Goal: Task Accomplishment & Management: Use online tool/utility

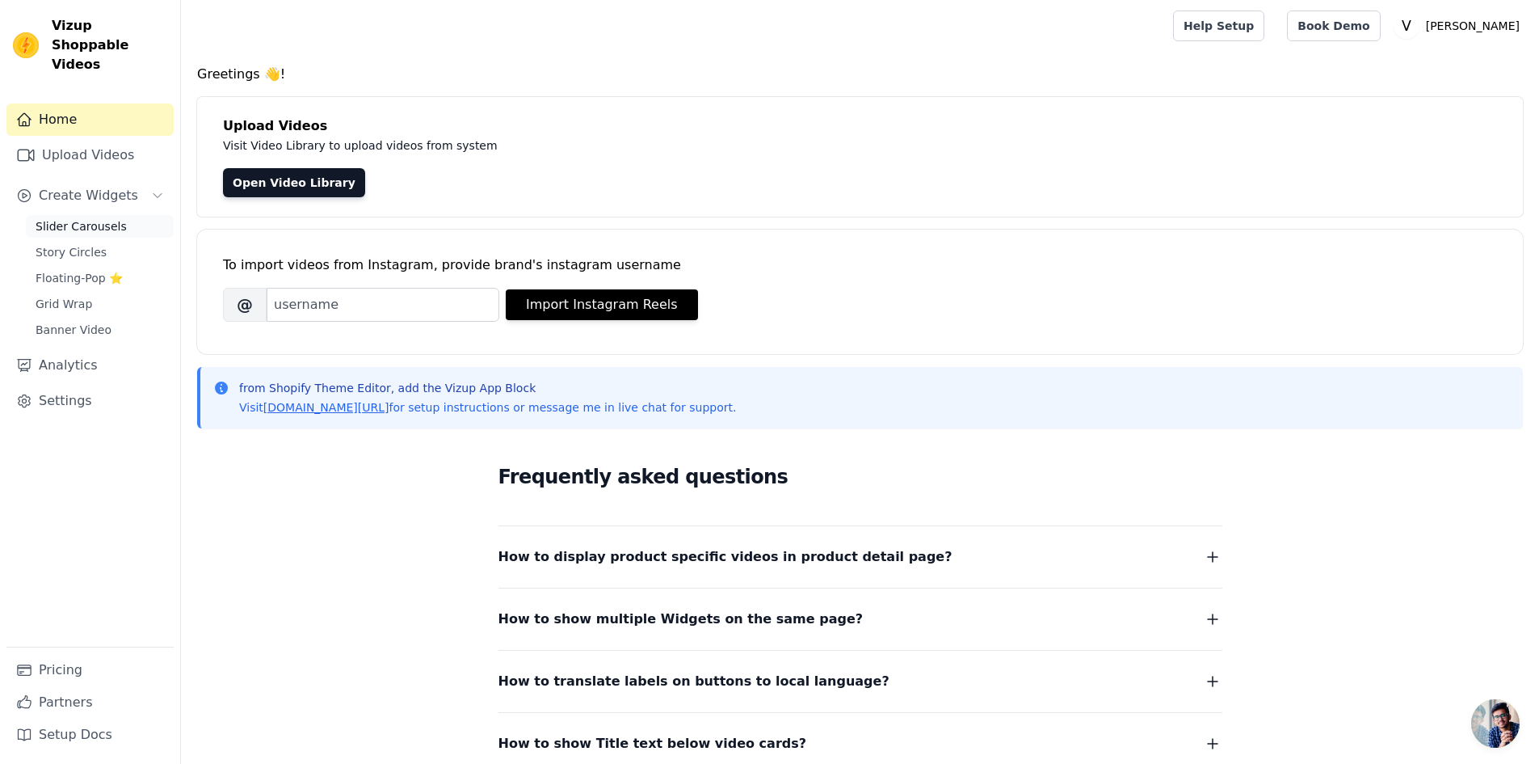
click at [131, 215] on link "Slider Carousels" at bounding box center [100, 226] width 148 height 23
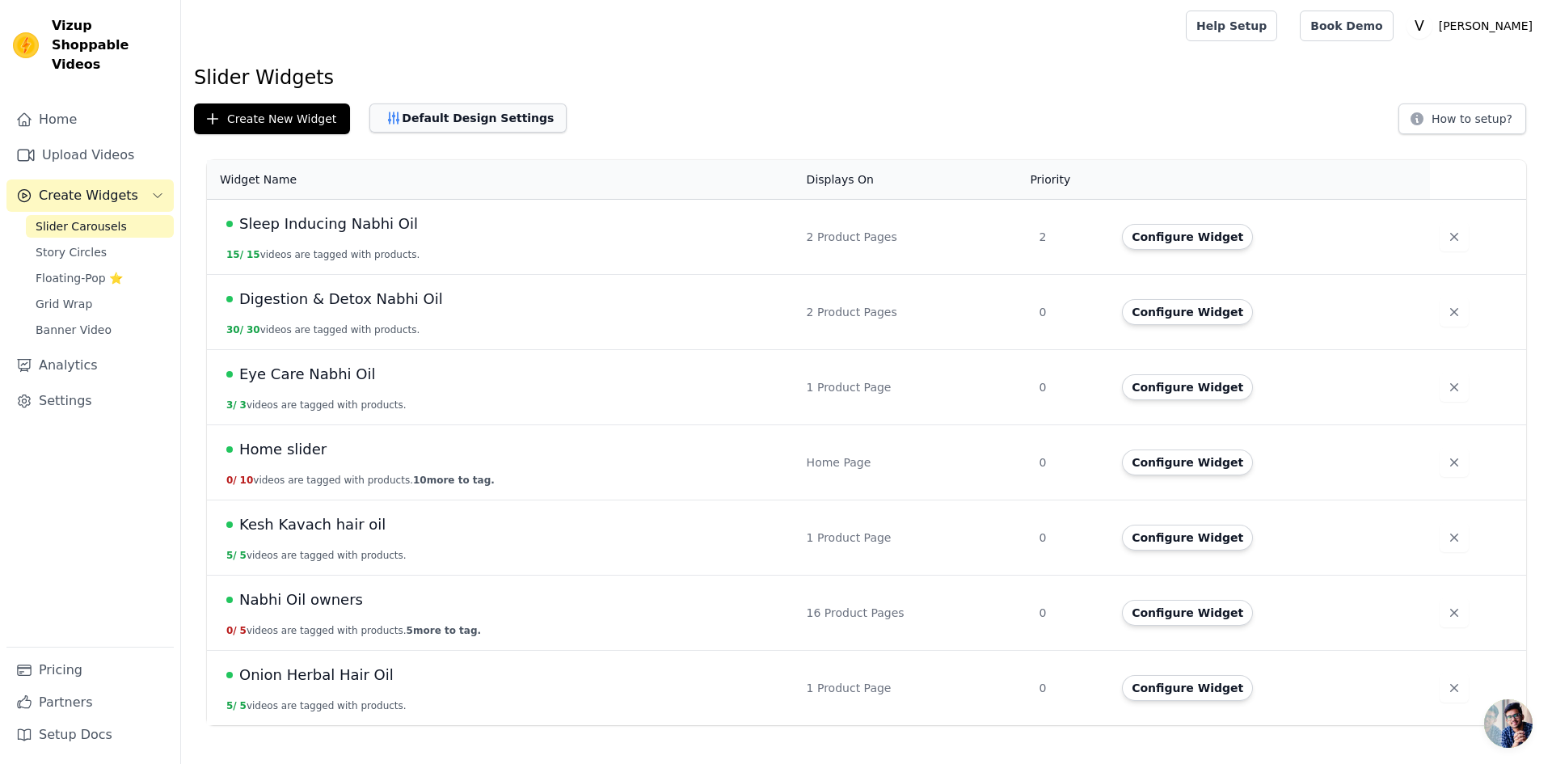
click at [463, 130] on button "Default Design Settings" at bounding box center [467, 117] width 197 height 29
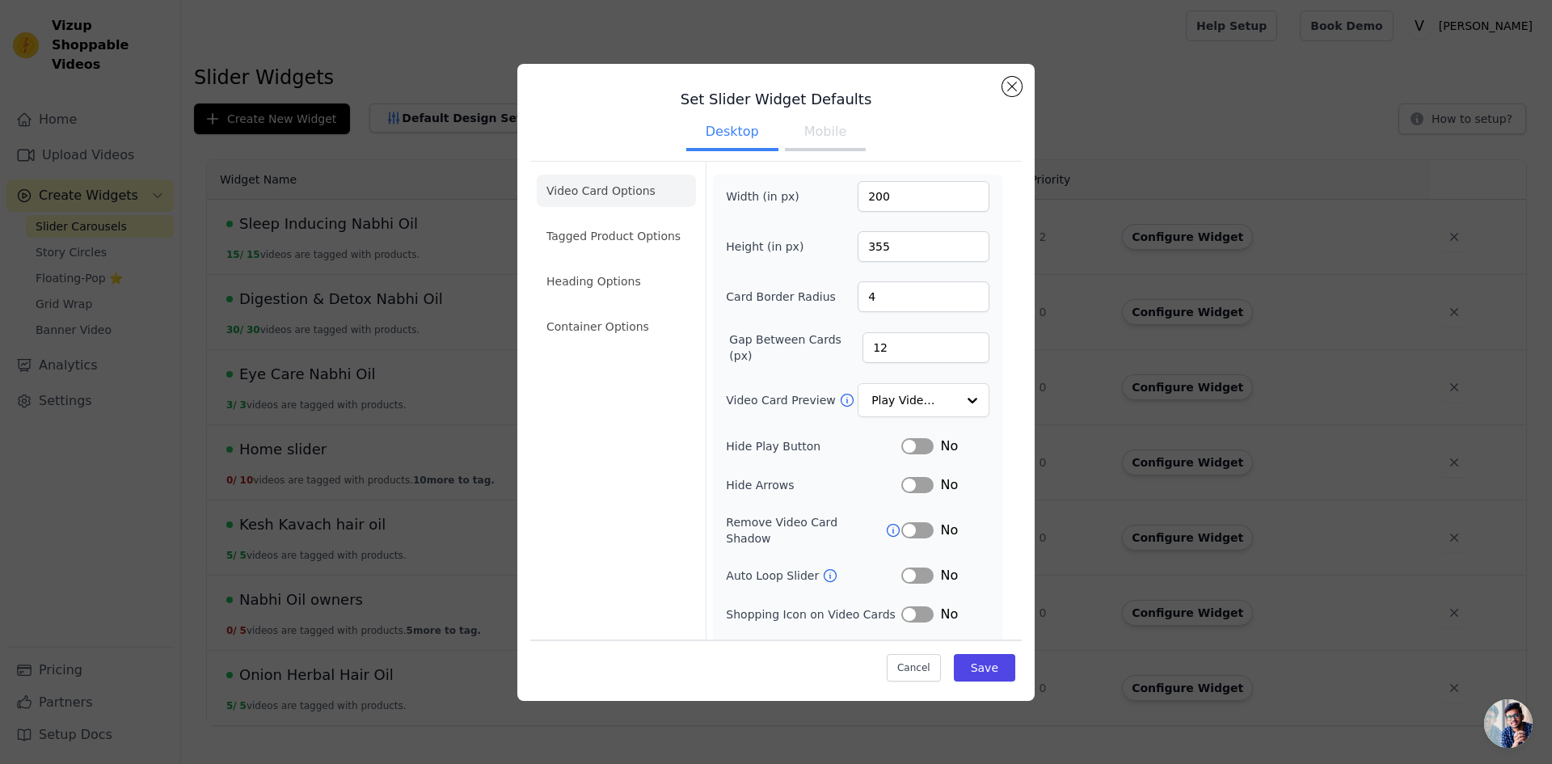
click at [268, 461] on div "Set Slider Widget Defaults Desktop Mobile Video Card Options Tagged Product Opt…" at bounding box center [776, 382] width 1500 height 689
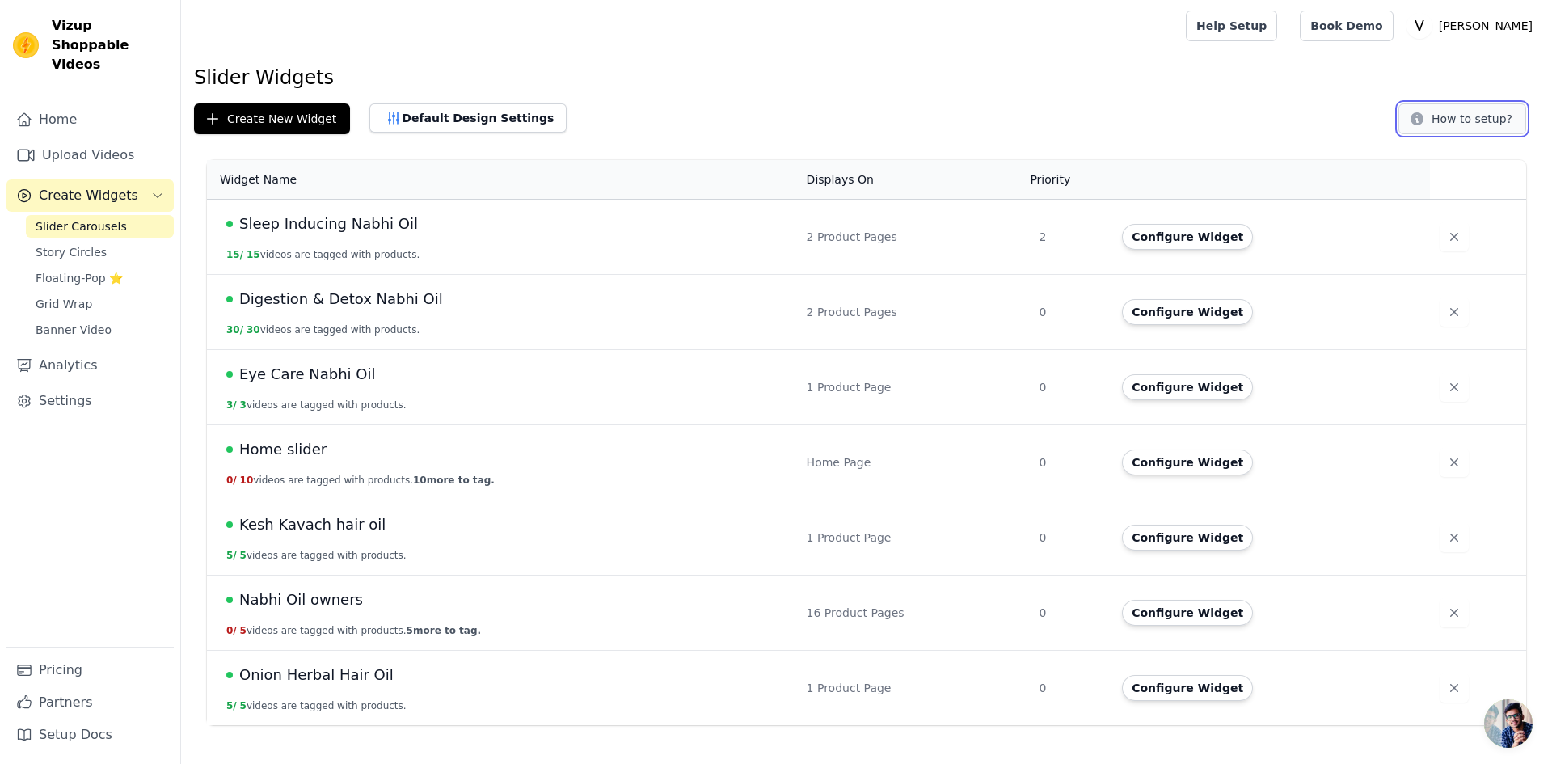
click at [1485, 118] on button "How to setup?" at bounding box center [1462, 118] width 128 height 31
click at [1277, 24] on link "Help Setup" at bounding box center [1231, 26] width 91 height 31
click at [1189, 312] on button "Configure Widget" at bounding box center [1187, 312] width 131 height 26
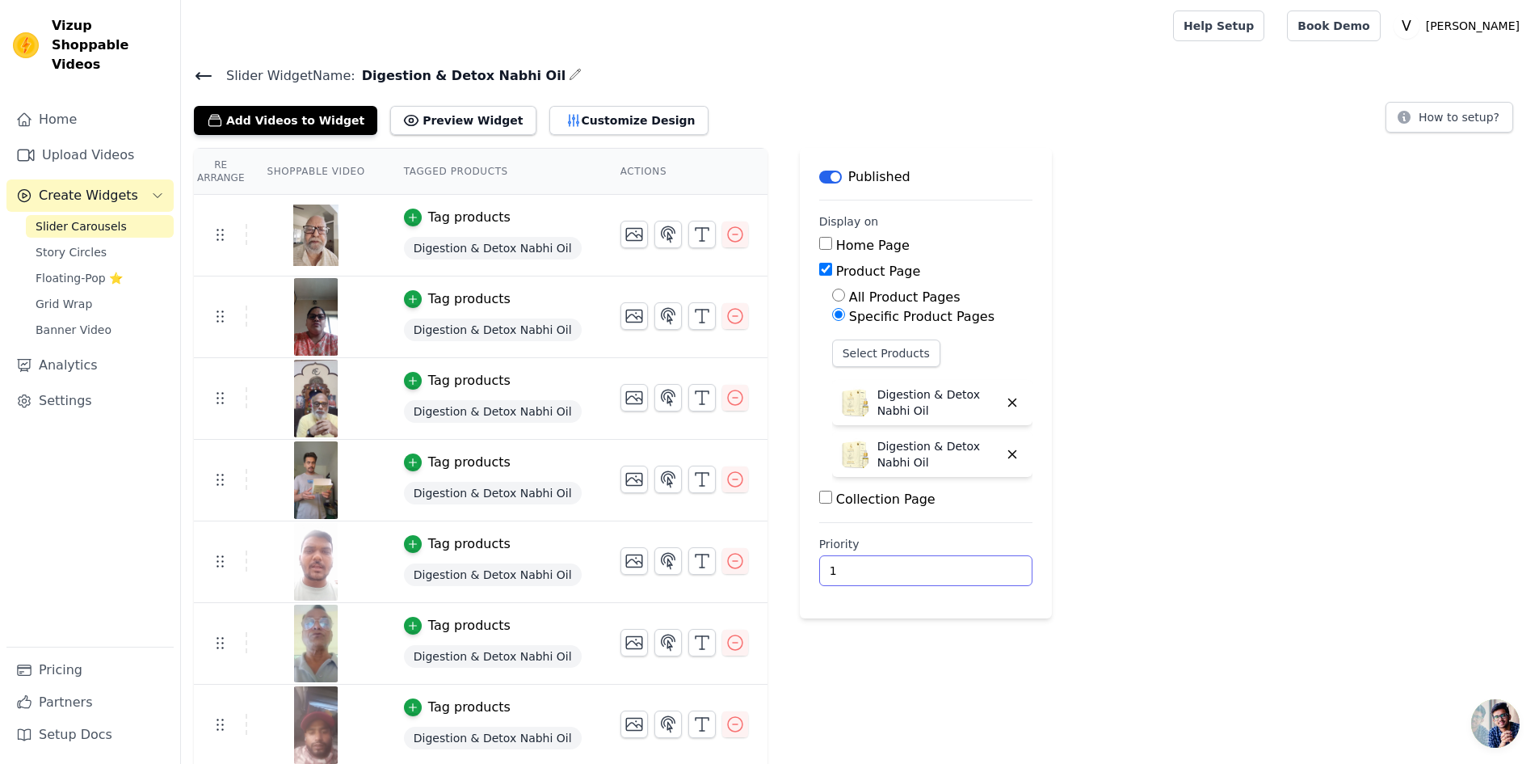
click at [972, 567] on input "1" at bounding box center [925, 570] width 213 height 31
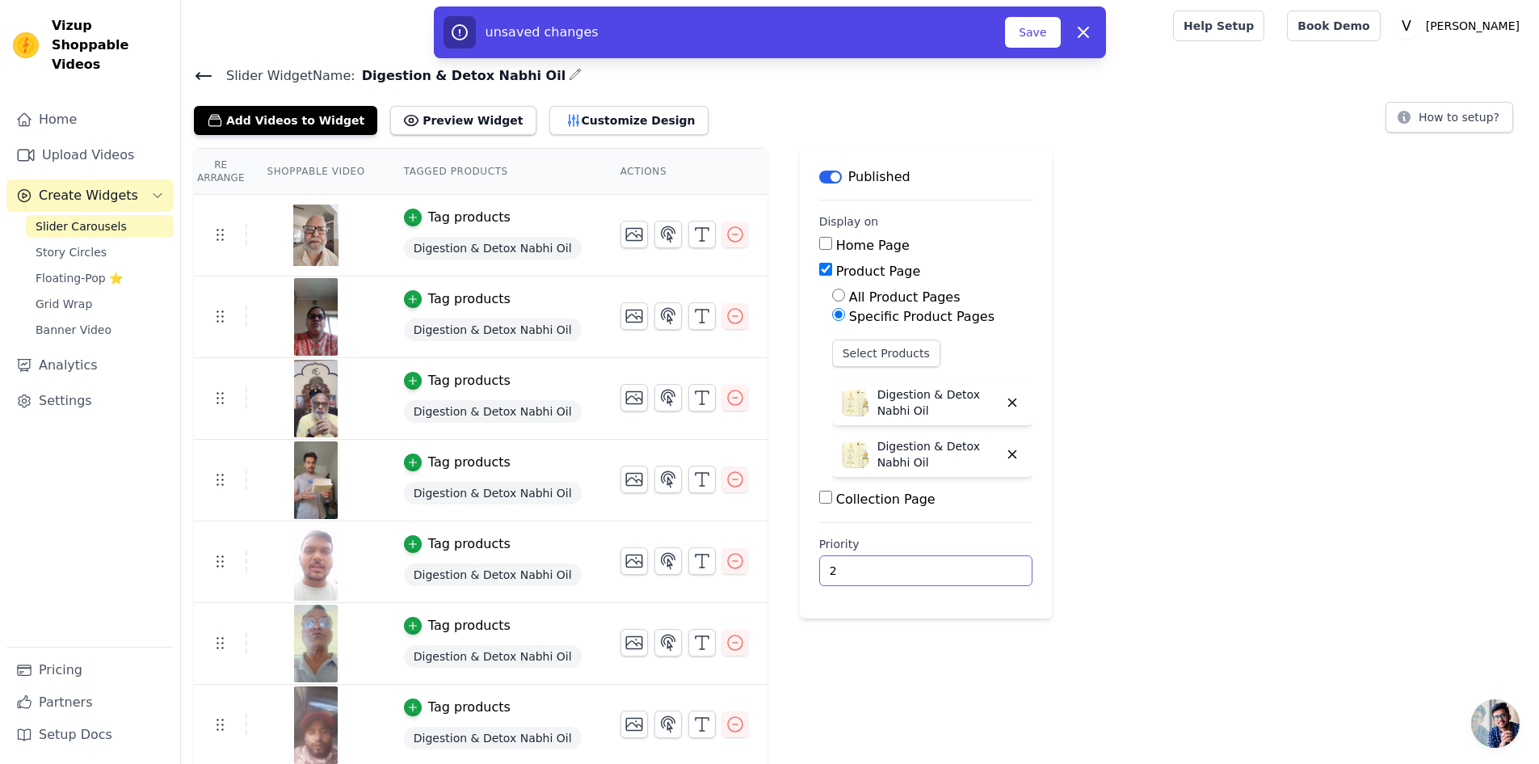
type input "2"
click at [972, 567] on input "2" at bounding box center [925, 570] width 213 height 31
click at [1047, 23] on button "Save" at bounding box center [1032, 32] width 55 height 31
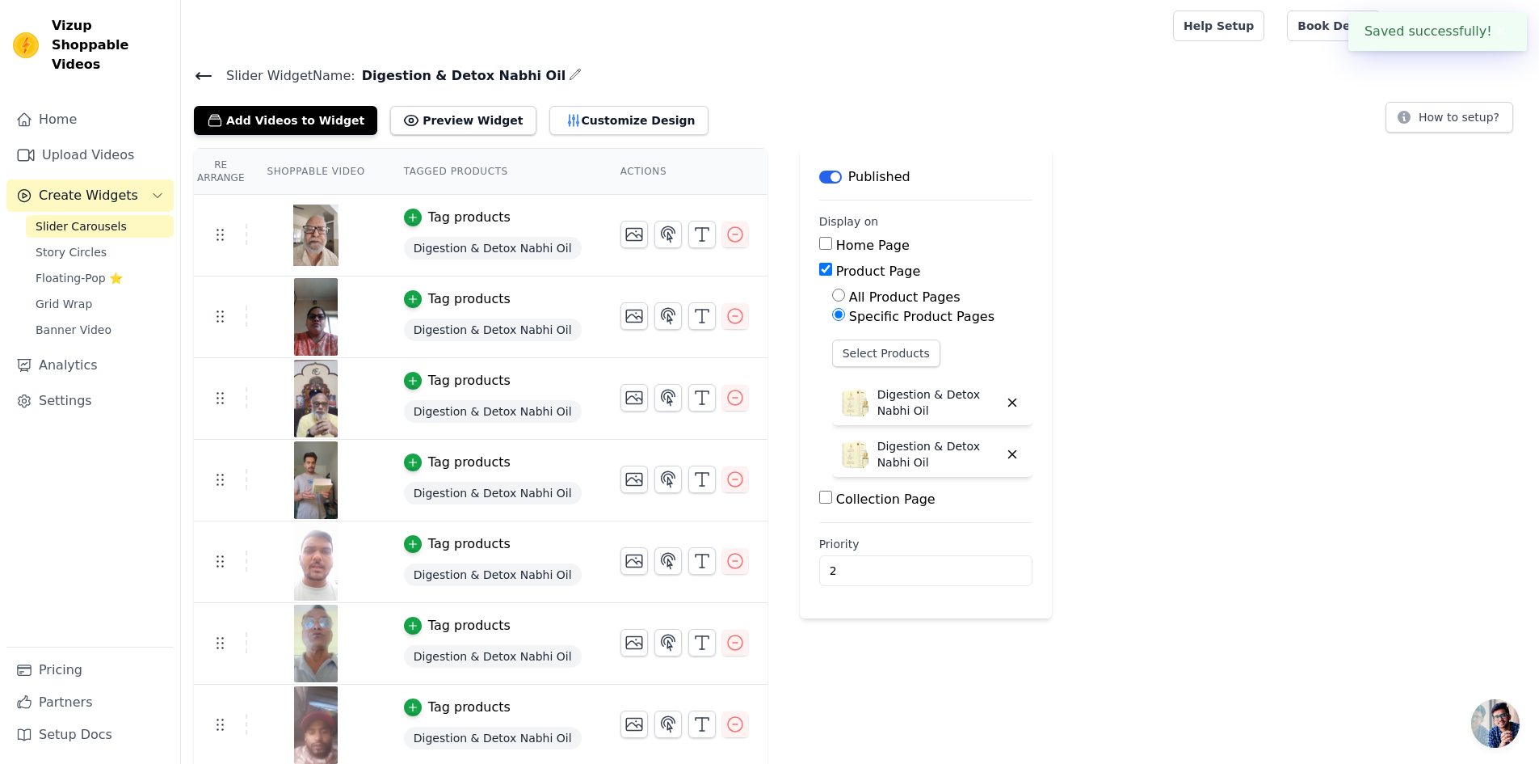
click at [1043, 37] on div at bounding box center [674, 26] width 960 height 52
click at [204, 72] on icon at bounding box center [203, 75] width 19 height 19
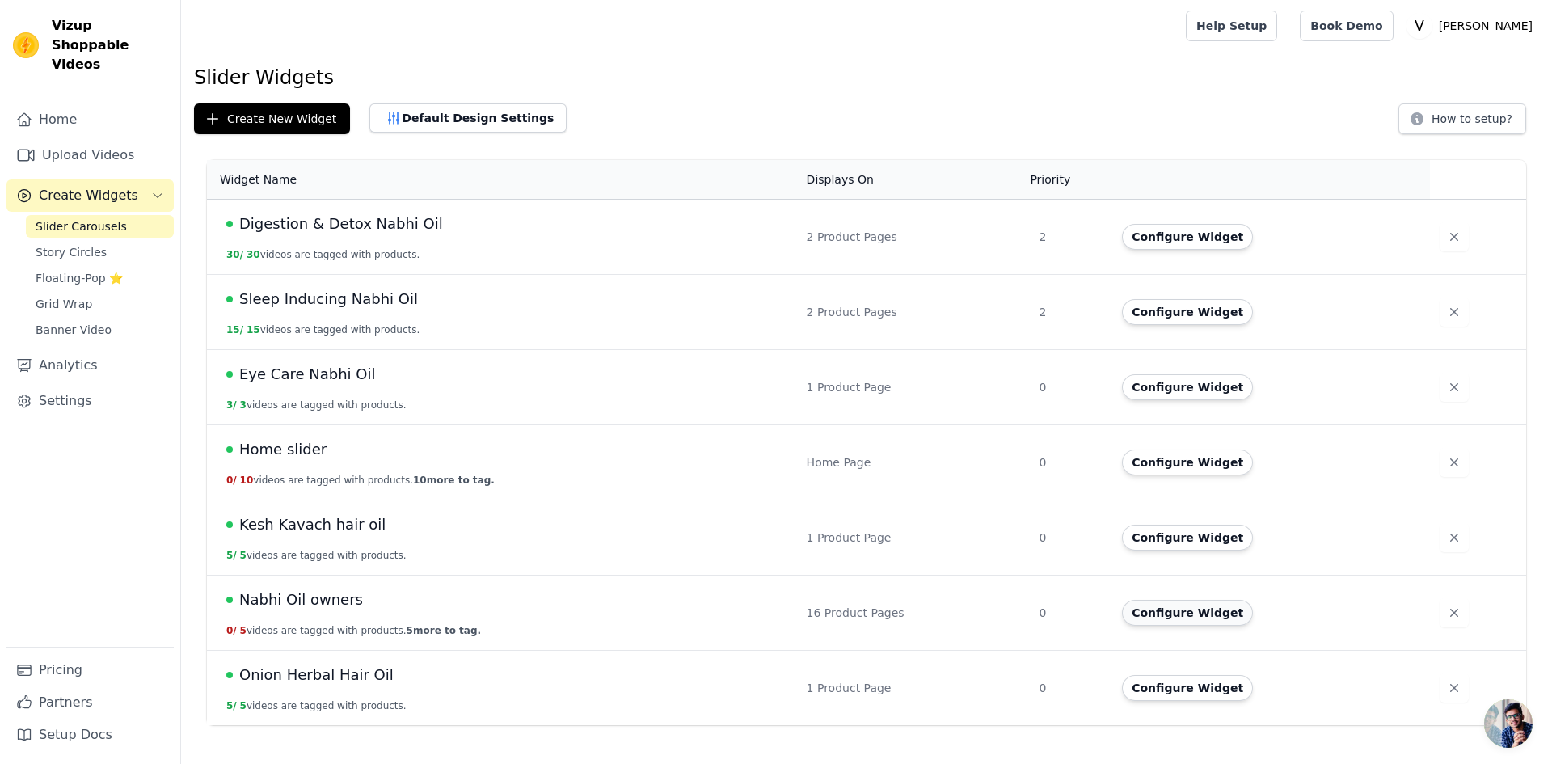
click at [1130, 613] on button "Configure Widget" at bounding box center [1187, 613] width 131 height 26
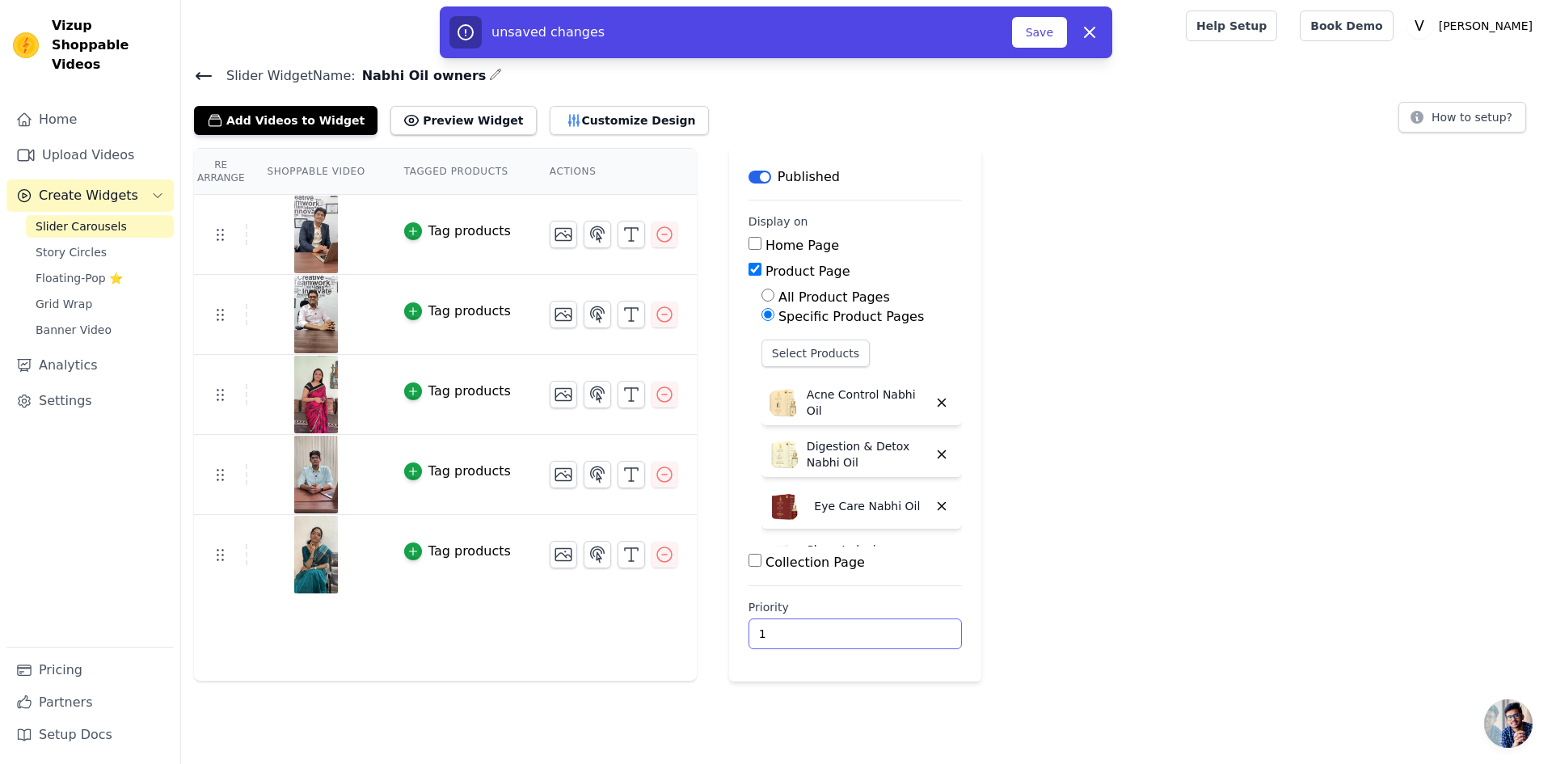
type input "1"
click at [916, 626] on input "1" at bounding box center [854, 633] width 213 height 31
click at [1022, 42] on button "Save" at bounding box center [1039, 32] width 55 height 31
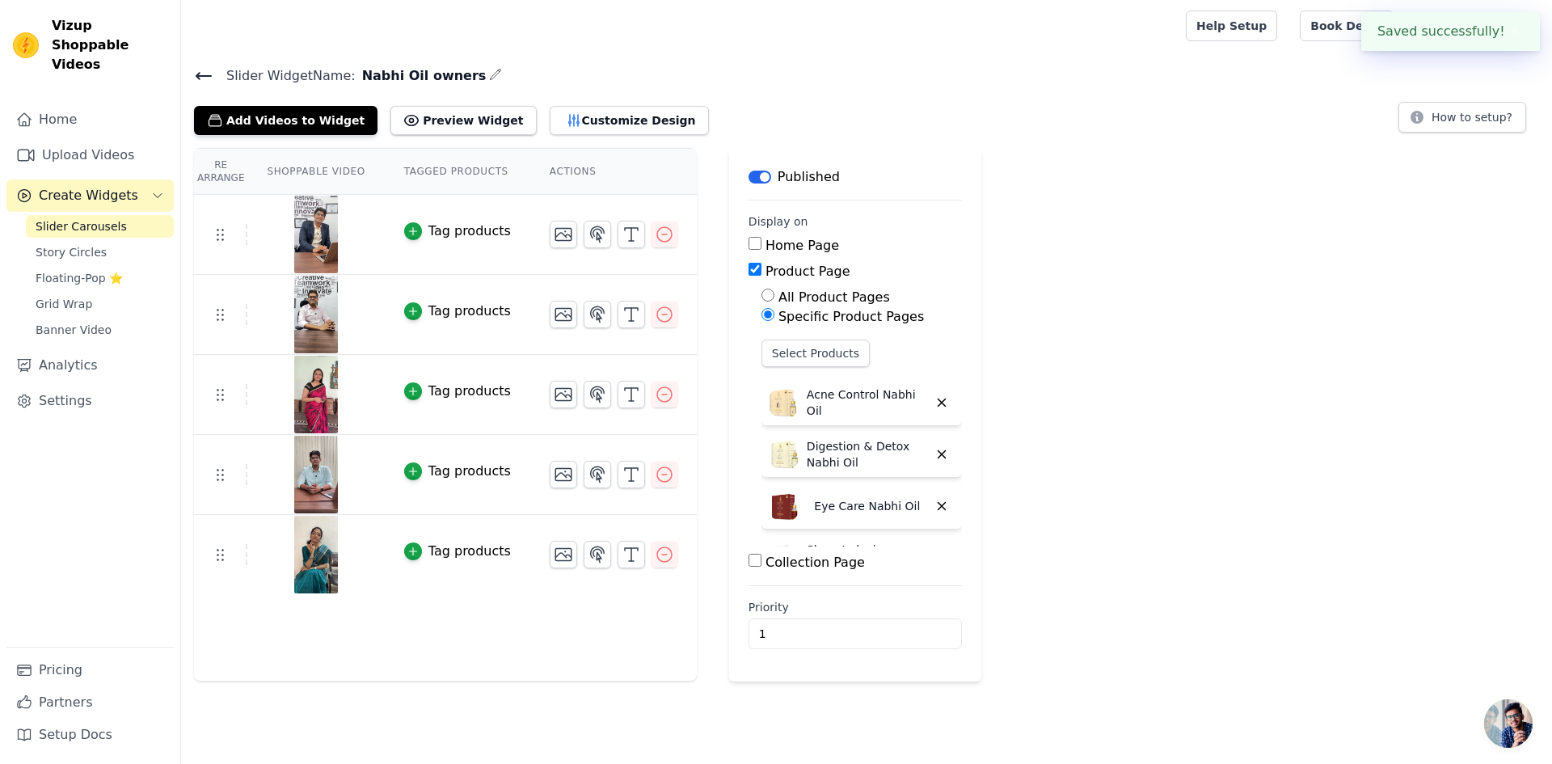
click at [203, 76] on icon at bounding box center [203, 76] width 15 height 6
